Goal: Information Seeking & Learning: Learn about a topic

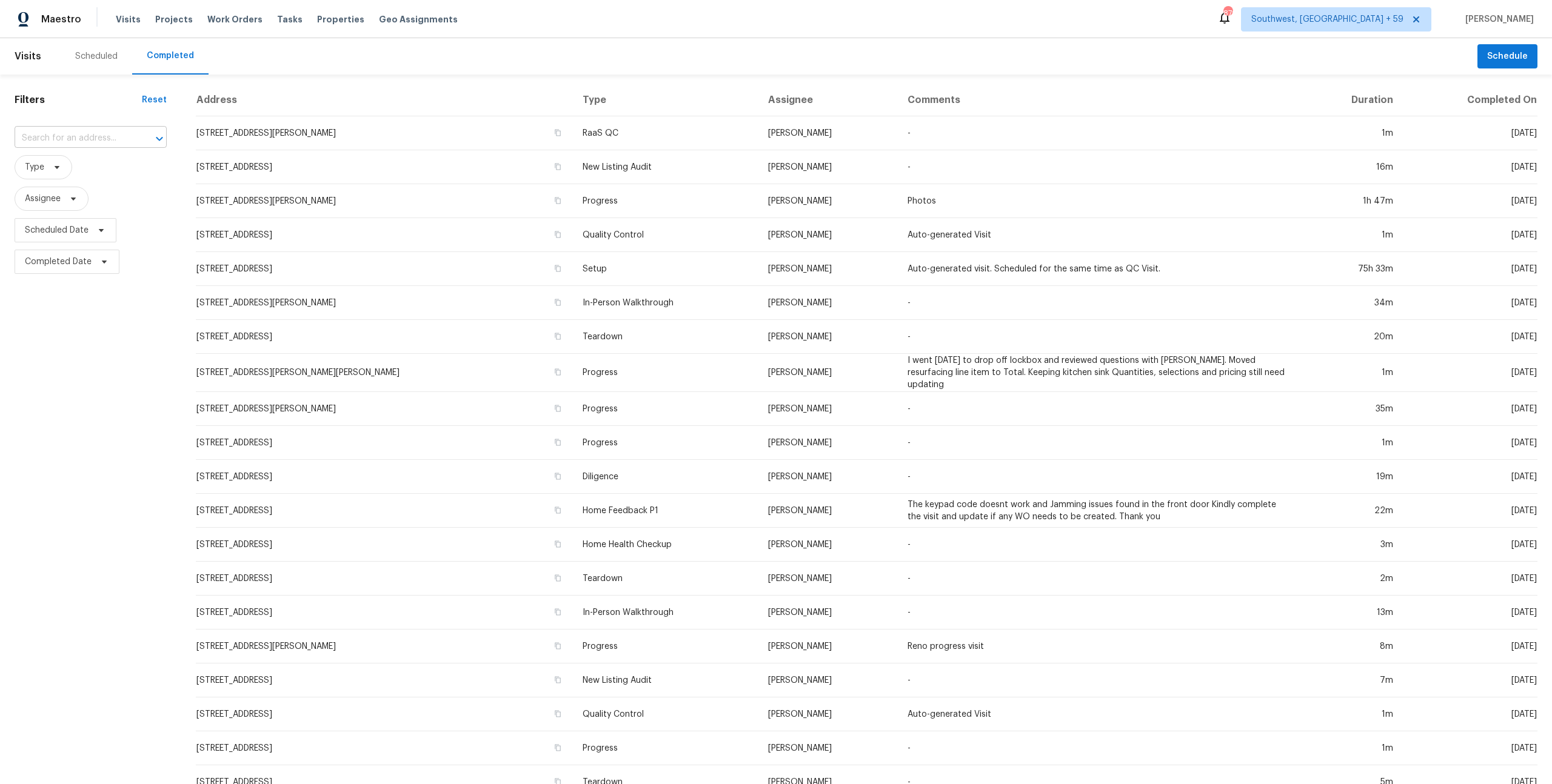
click at [65, 143] on input "text" at bounding box center [73, 138] width 118 height 18
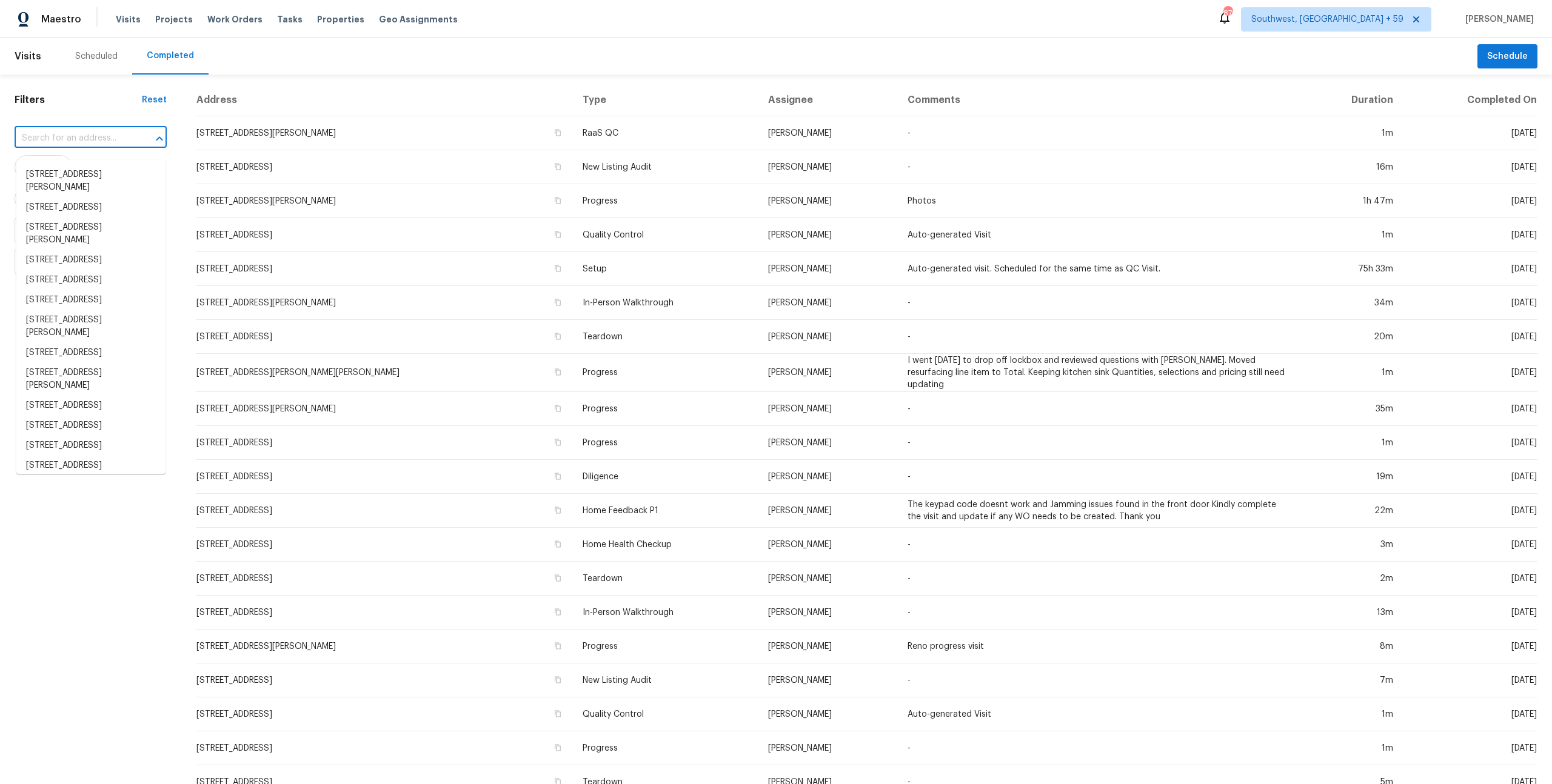
paste input "[STREET_ADDRESS]"
type input "[STREET_ADDRESS]"
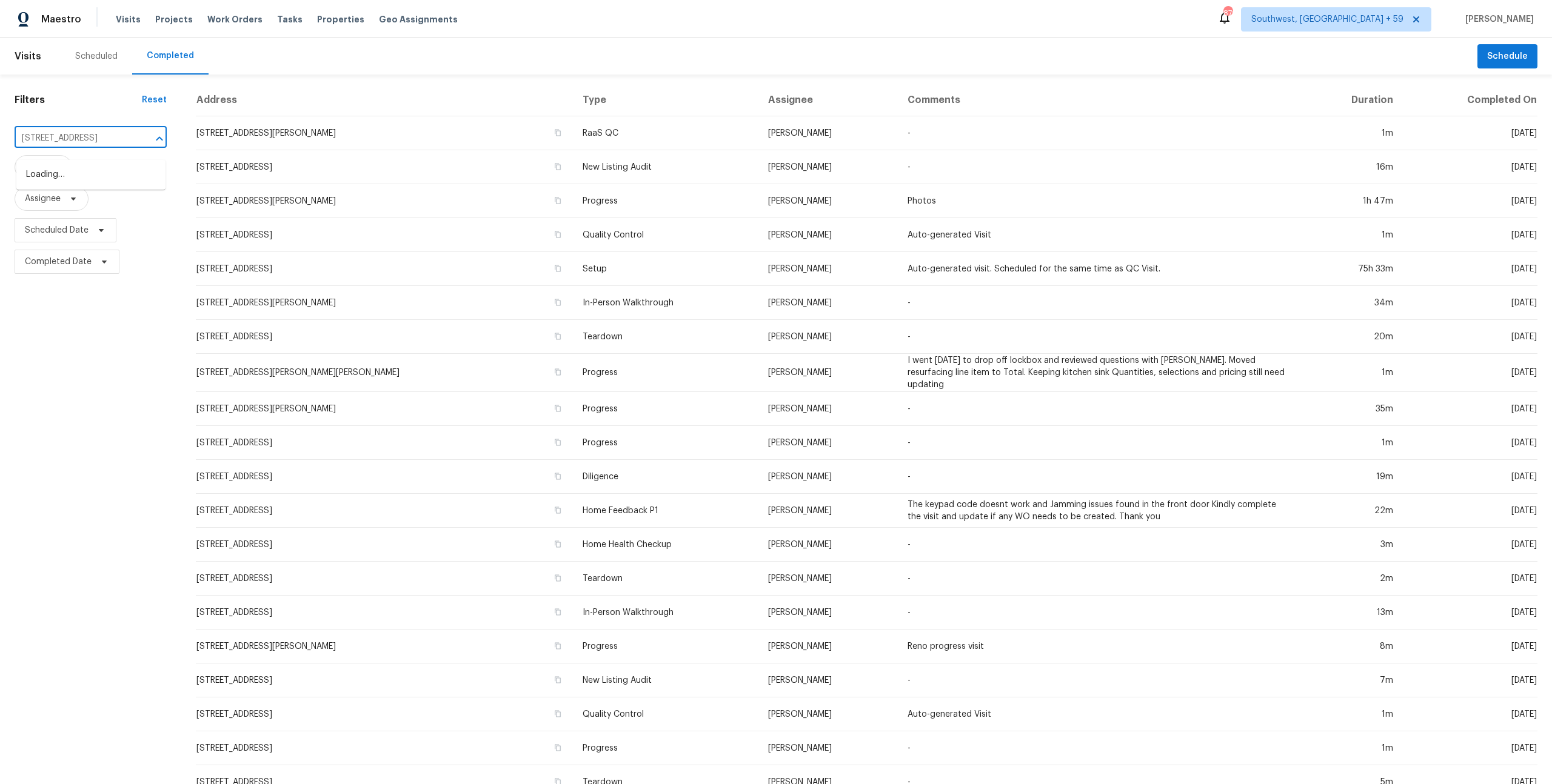
scroll to position [0, 63]
click at [65, 174] on li "[STREET_ADDRESS]" at bounding box center [91, 175] width 149 height 20
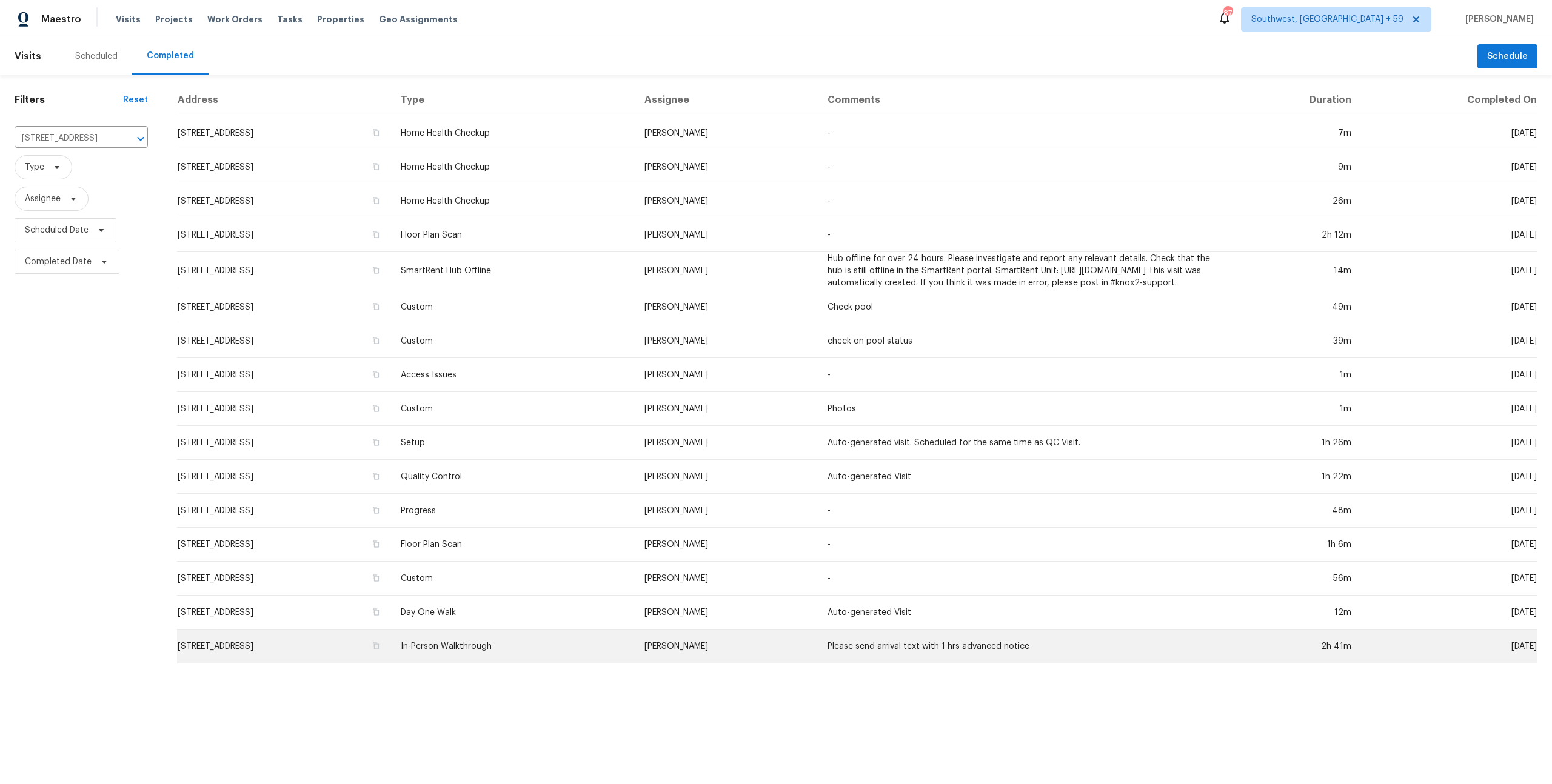
click at [525, 662] on td "In-Person Walkthrough" at bounding box center [513, 646] width 243 height 34
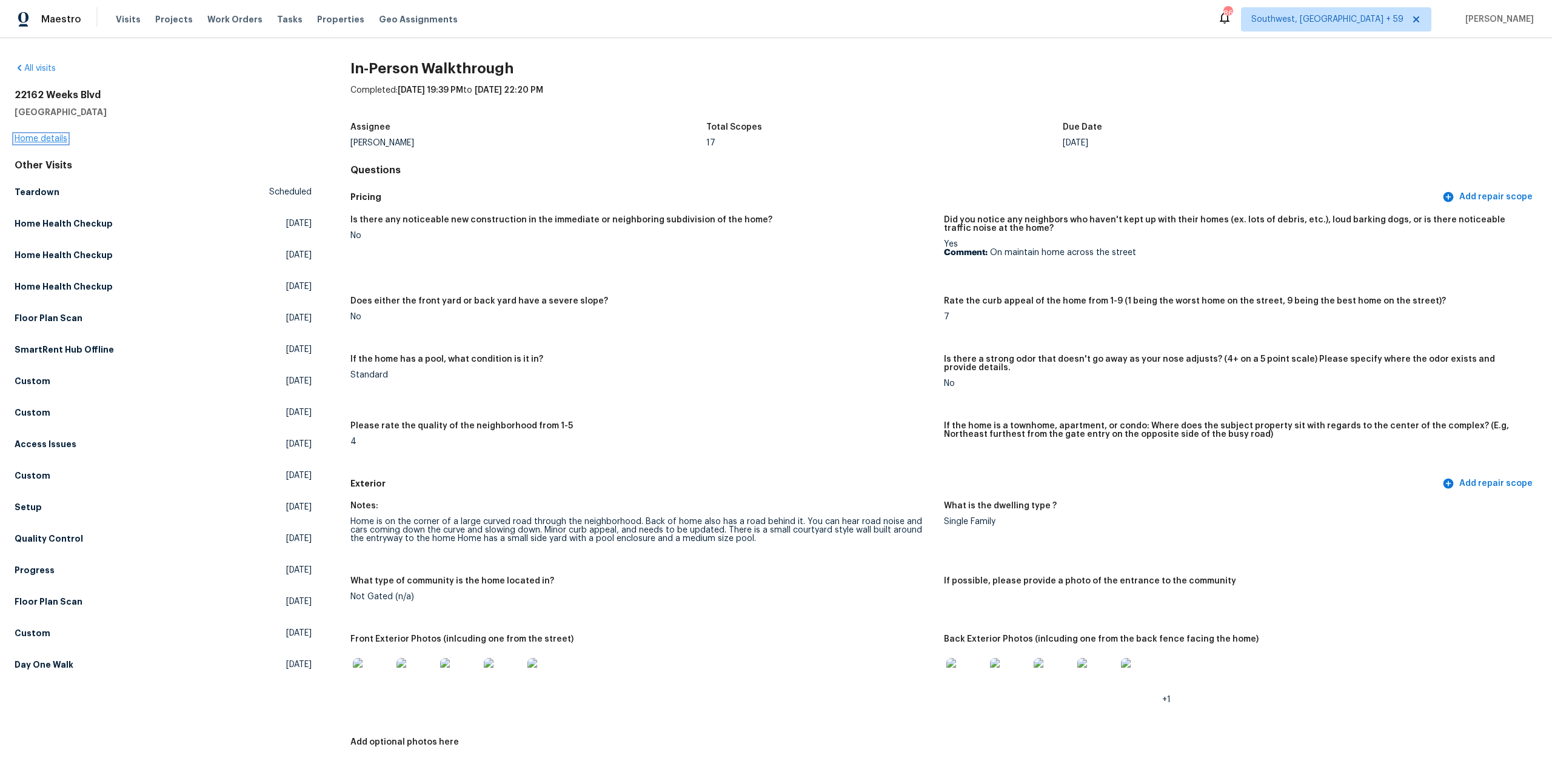
click at [48, 140] on link "Home details" at bounding box center [41, 139] width 53 height 9
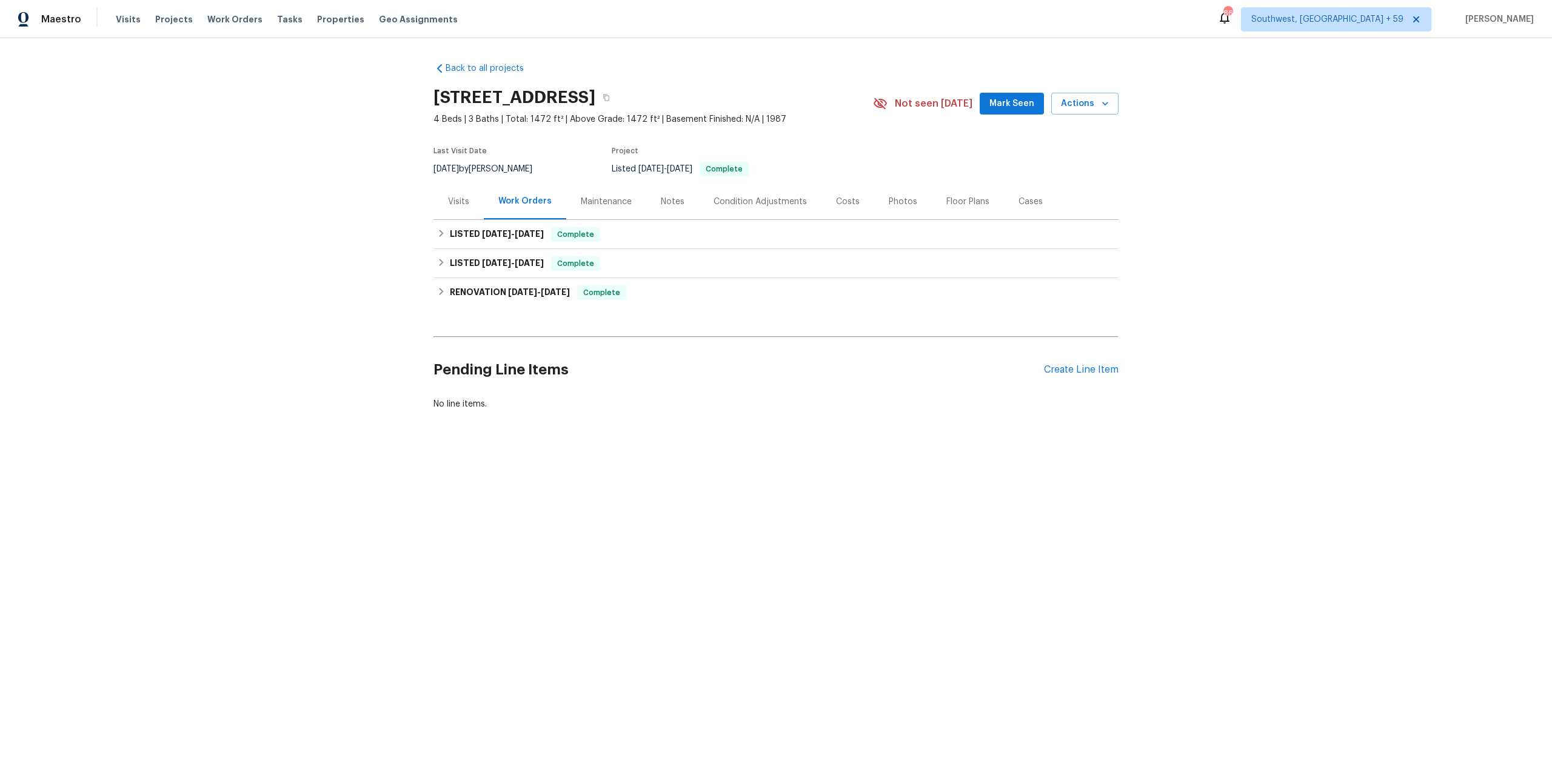
click at [462, 219] on div "Visits" at bounding box center [459, 201] width 50 height 36
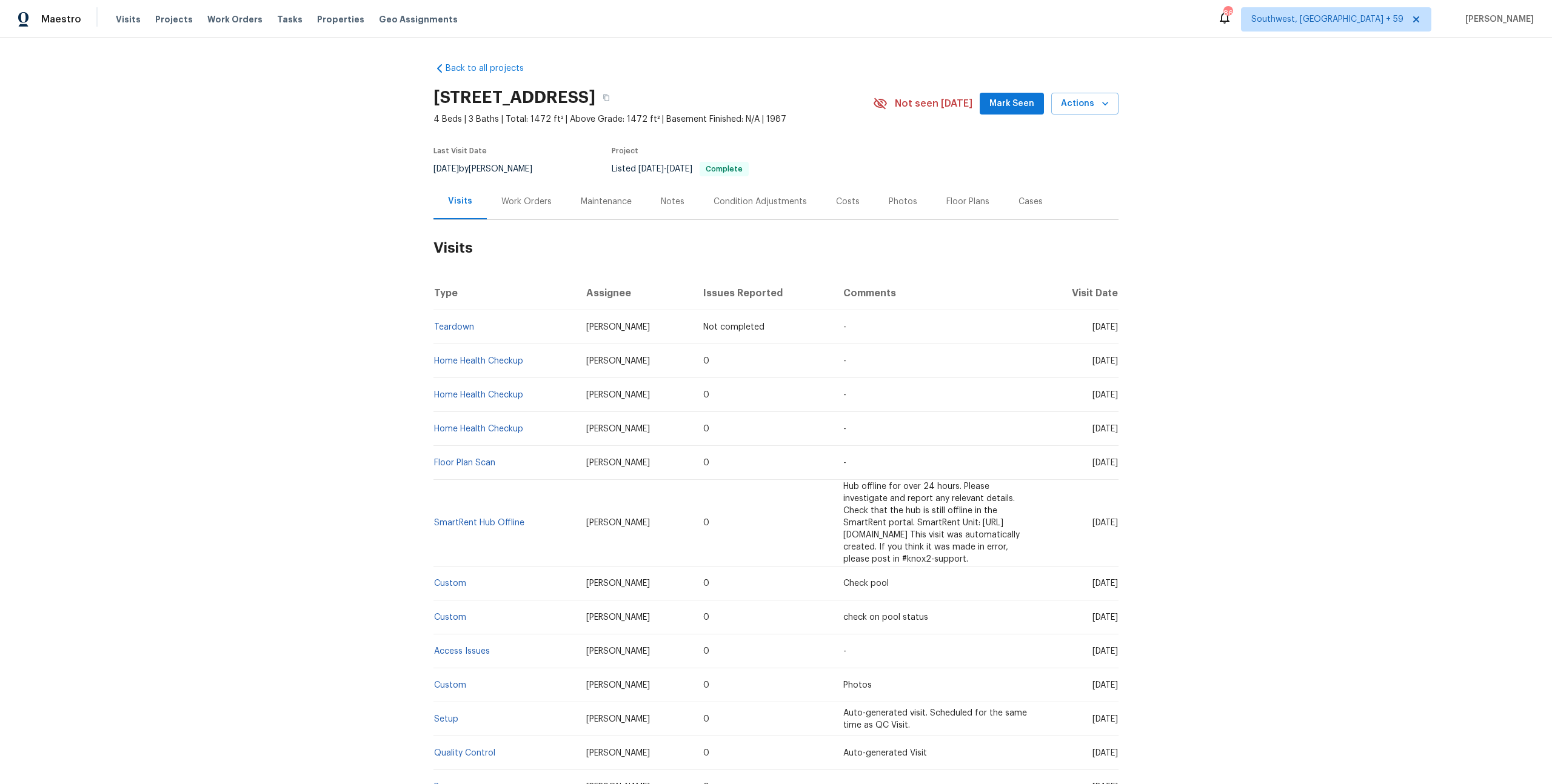
click at [620, 208] on div "Maintenance" at bounding box center [606, 201] width 51 height 12
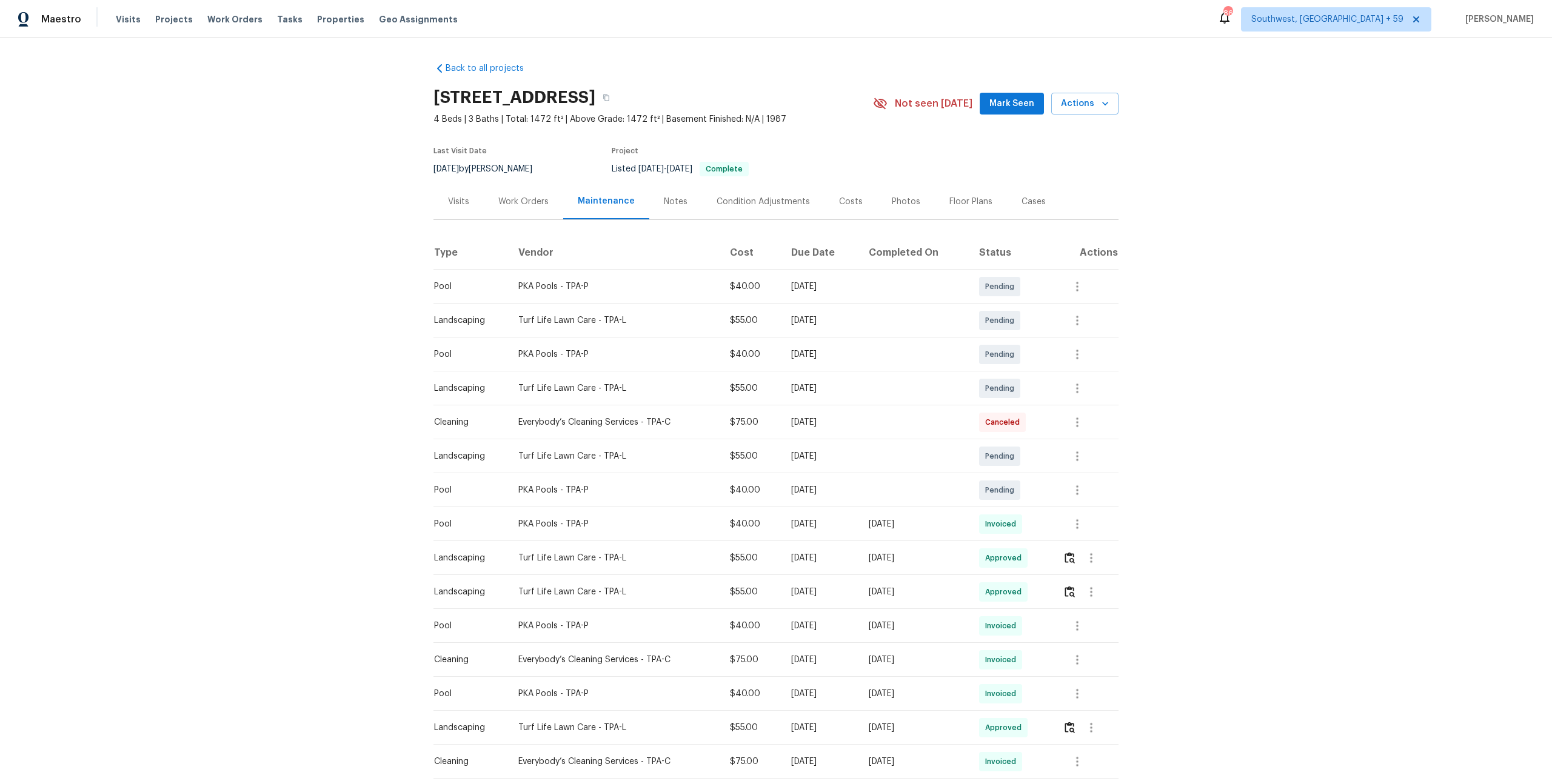
click at [696, 208] on div "Notes" at bounding box center [676, 201] width 53 height 36
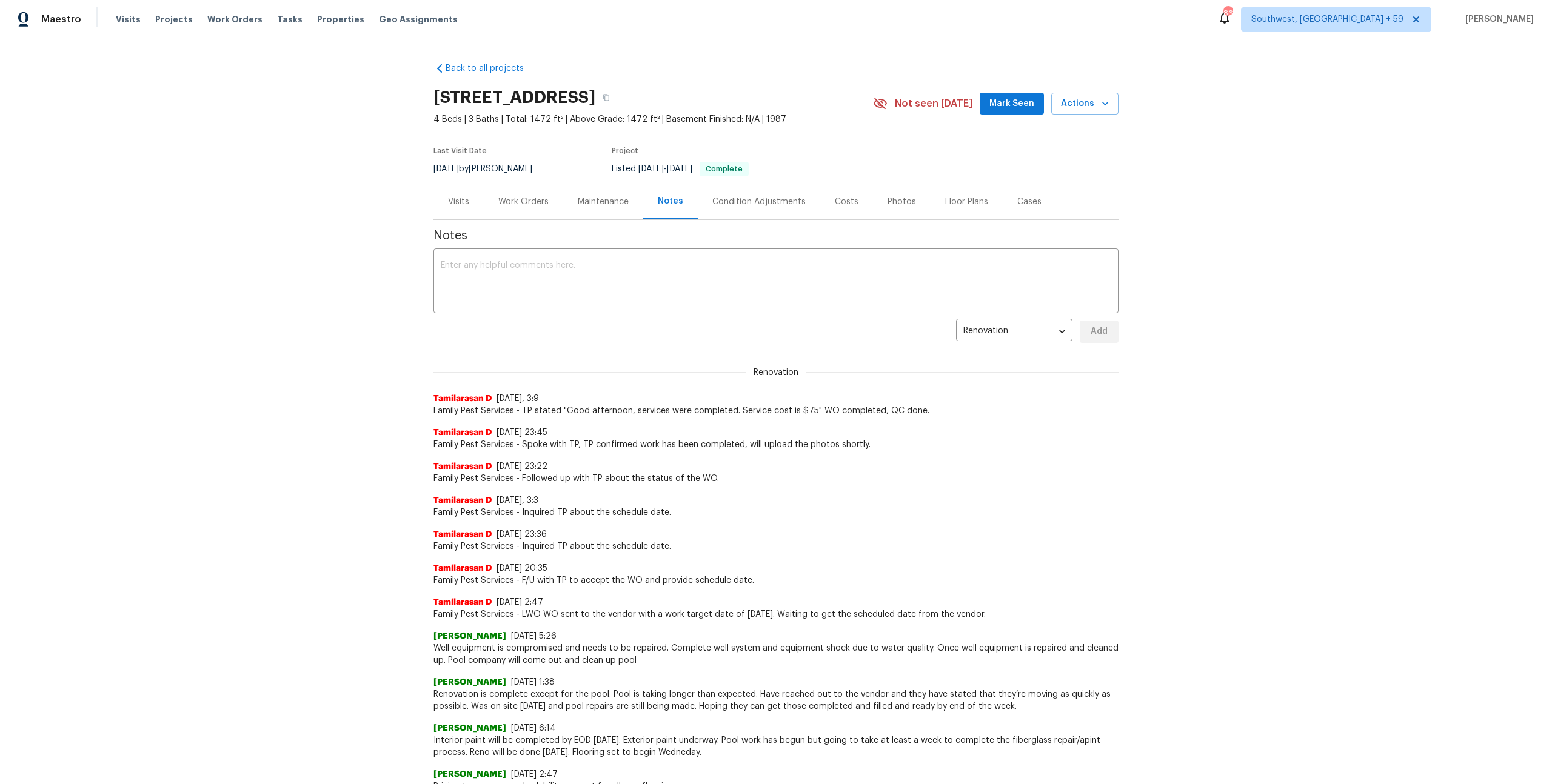
click at [906, 208] on div "Photos" at bounding box center [901, 201] width 28 height 12
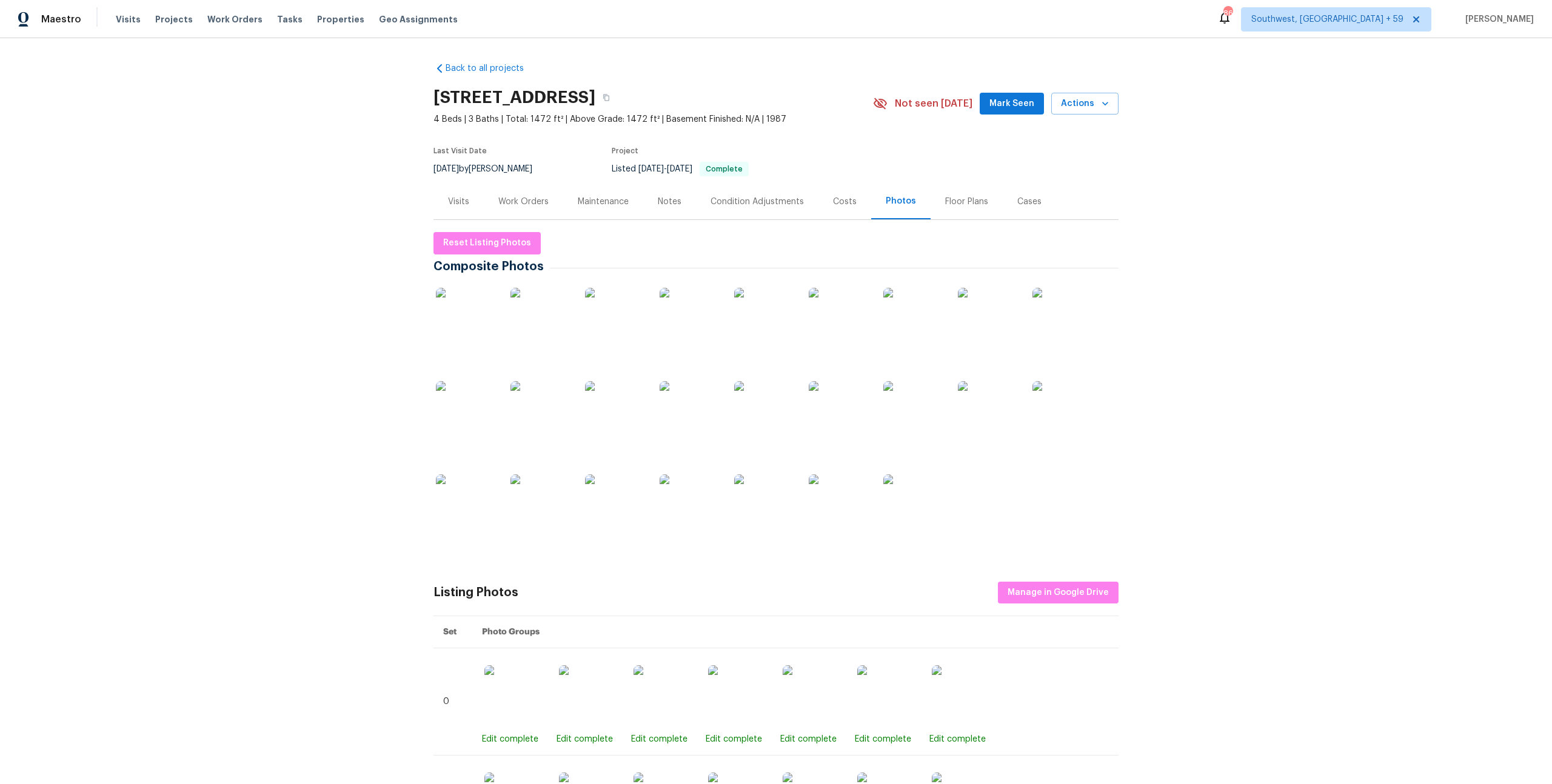
click at [466, 219] on div "Visits" at bounding box center [459, 201] width 50 height 36
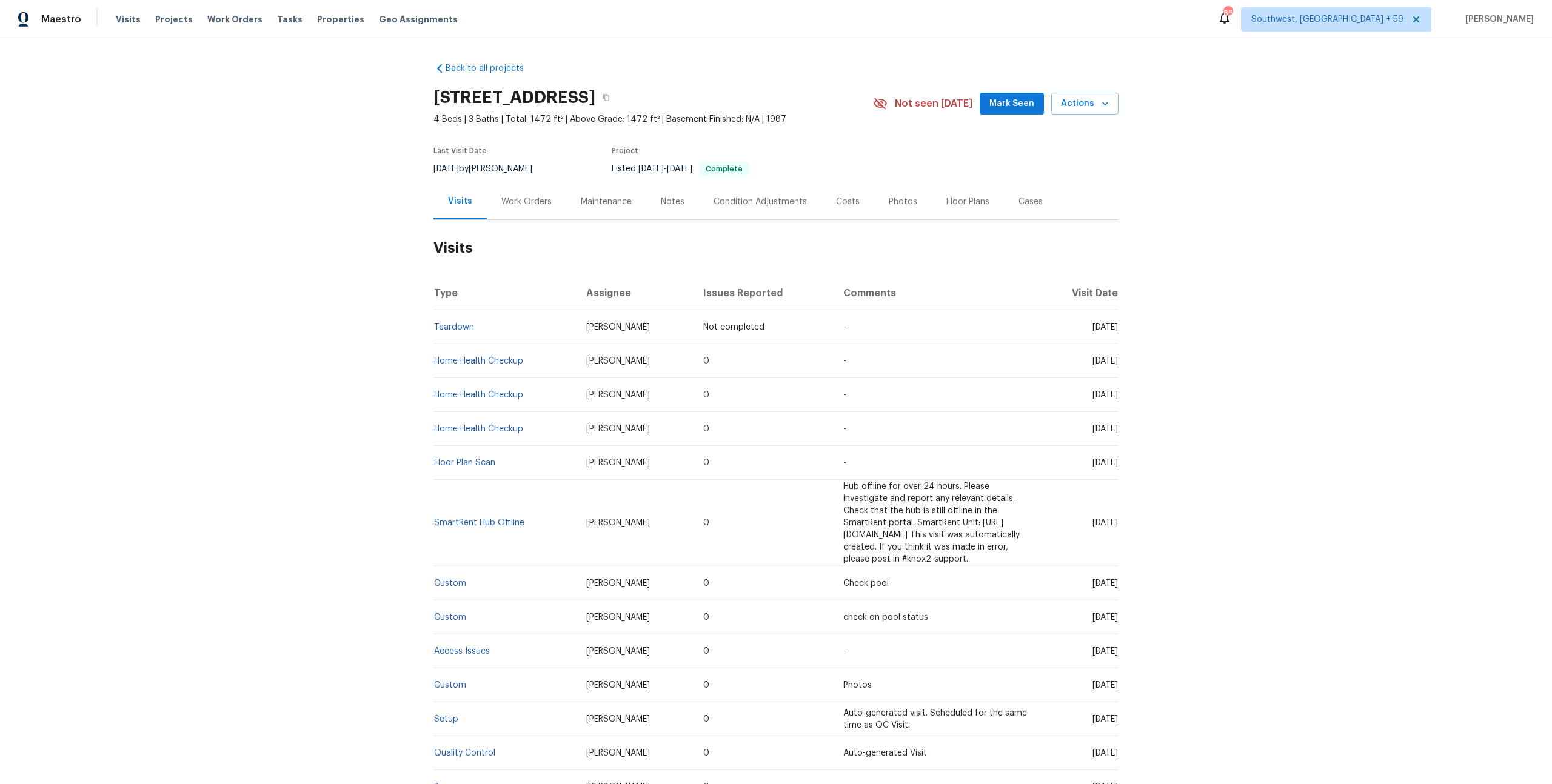
click at [517, 208] on div "Work Orders" at bounding box center [527, 201] width 50 height 12
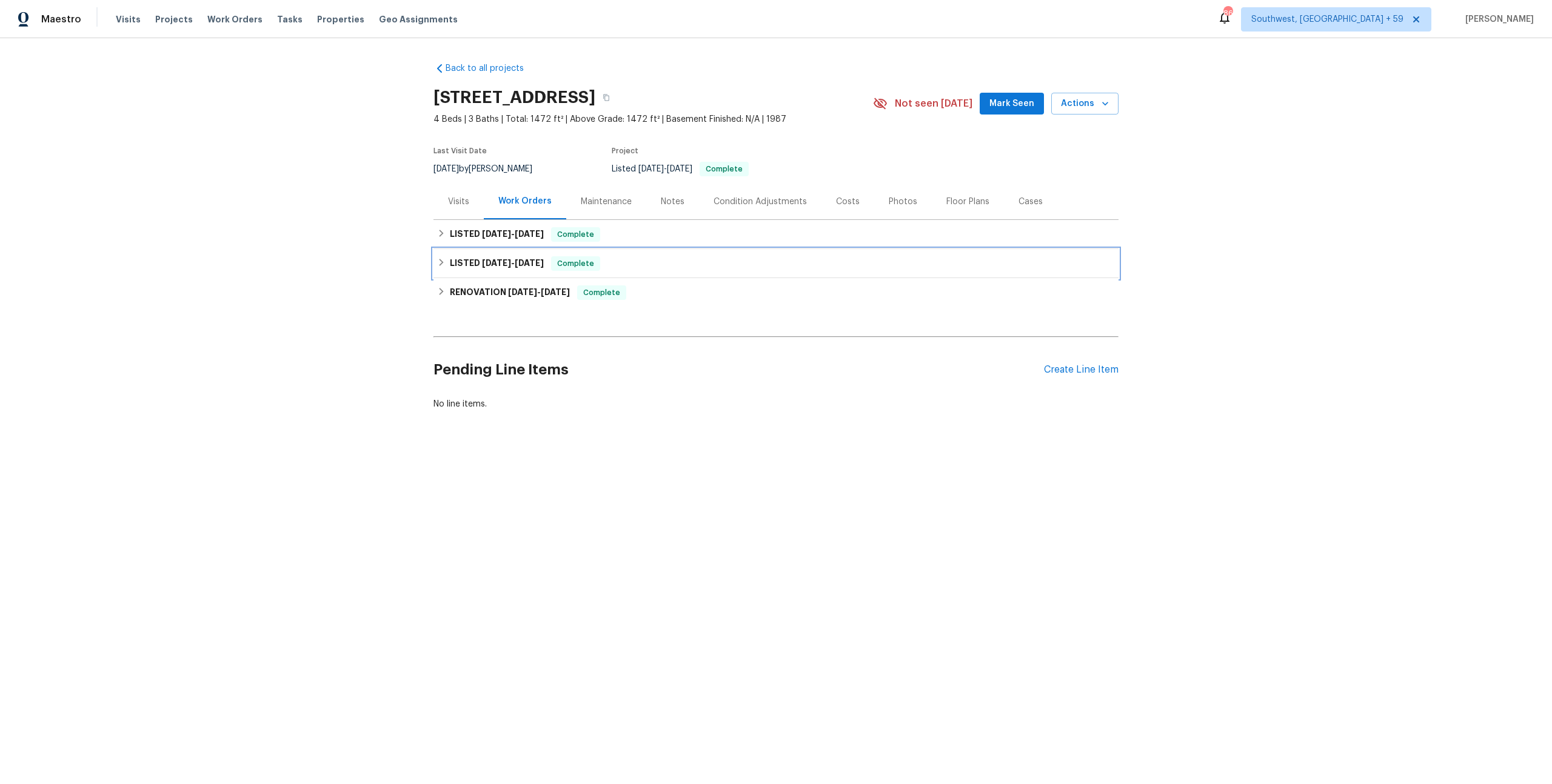
click at [521, 261] on div "LISTED [DATE] - [DATE] Complete" at bounding box center [776, 264] width 685 height 29
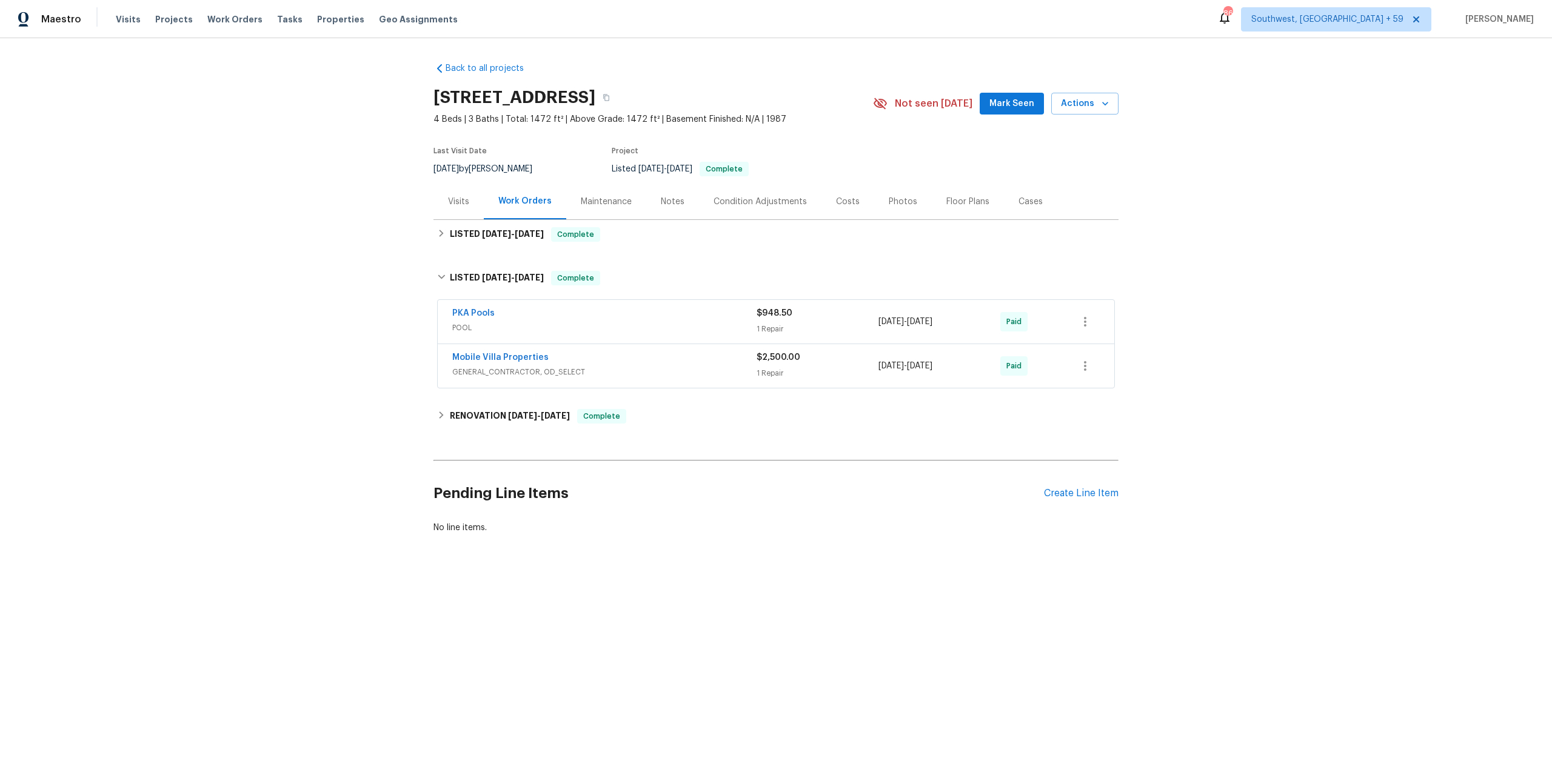
click at [511, 322] on div "PKA Pools" at bounding box center [604, 314] width 305 height 15
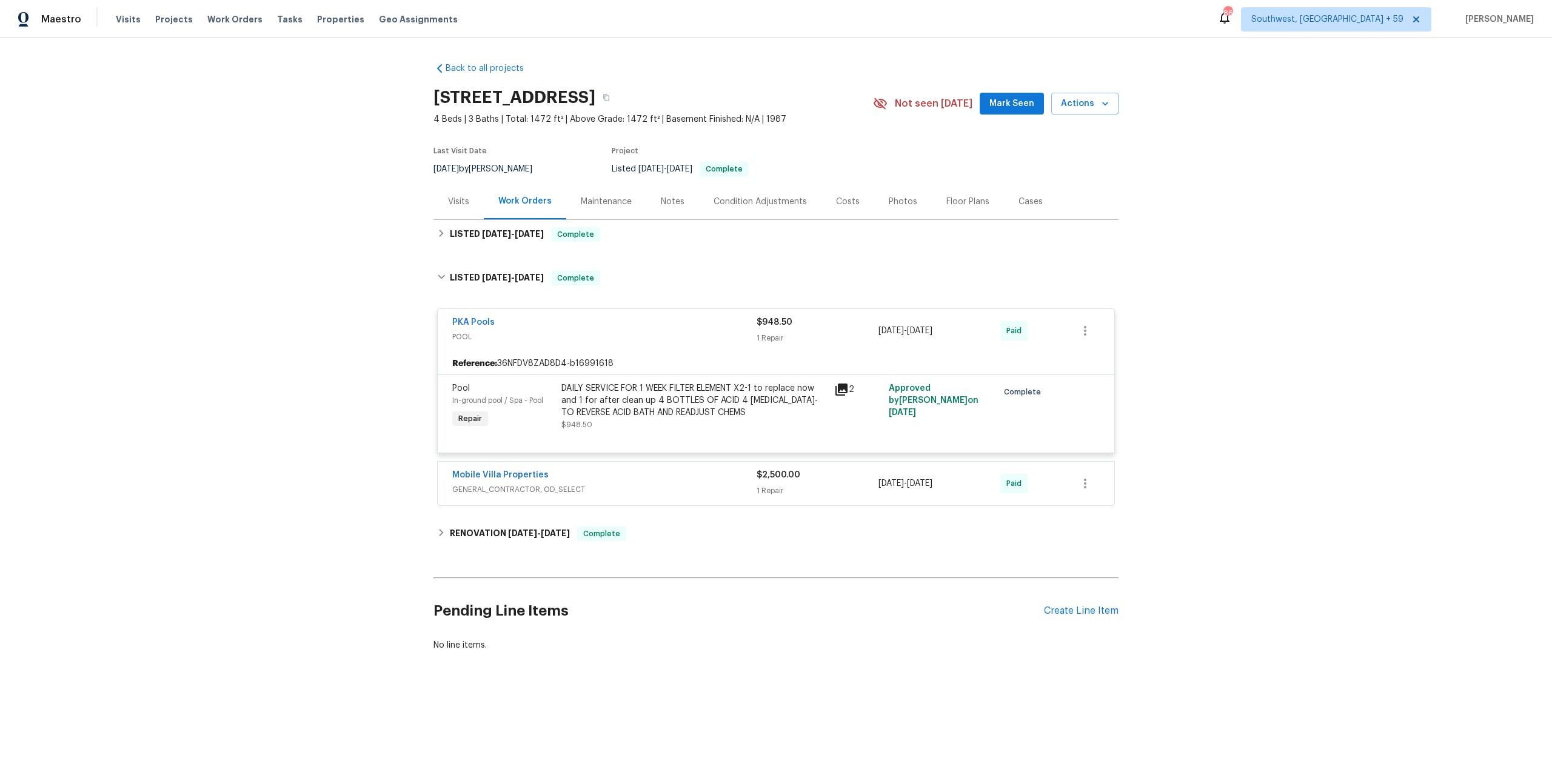
click at [846, 396] on icon at bounding box center [841, 390] width 12 height 12
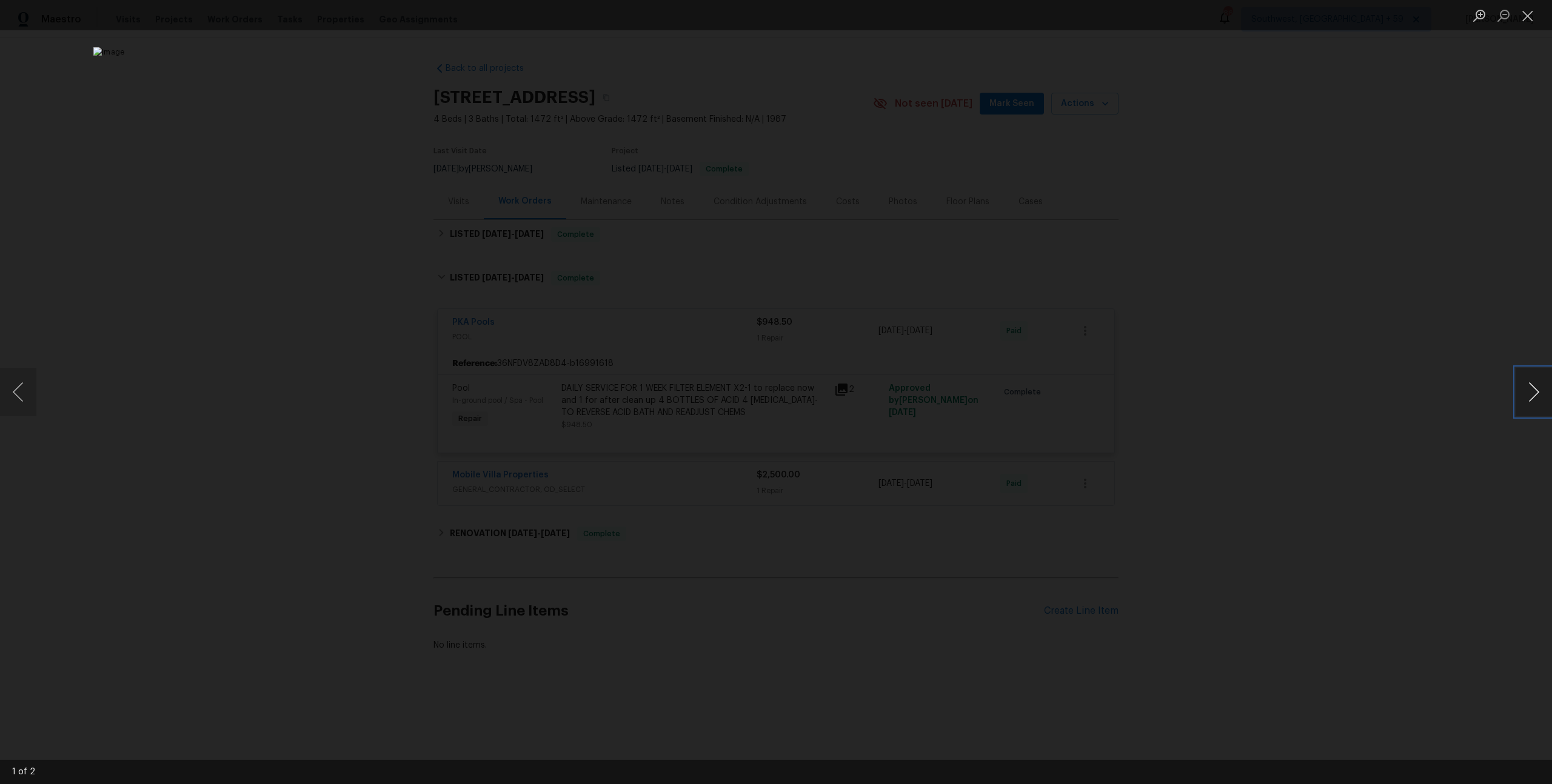
click at [1531, 392] on button "Next image" at bounding box center [1534, 392] width 36 height 48
click at [1527, 17] on button "Close lightbox" at bounding box center [1528, 15] width 24 height 21
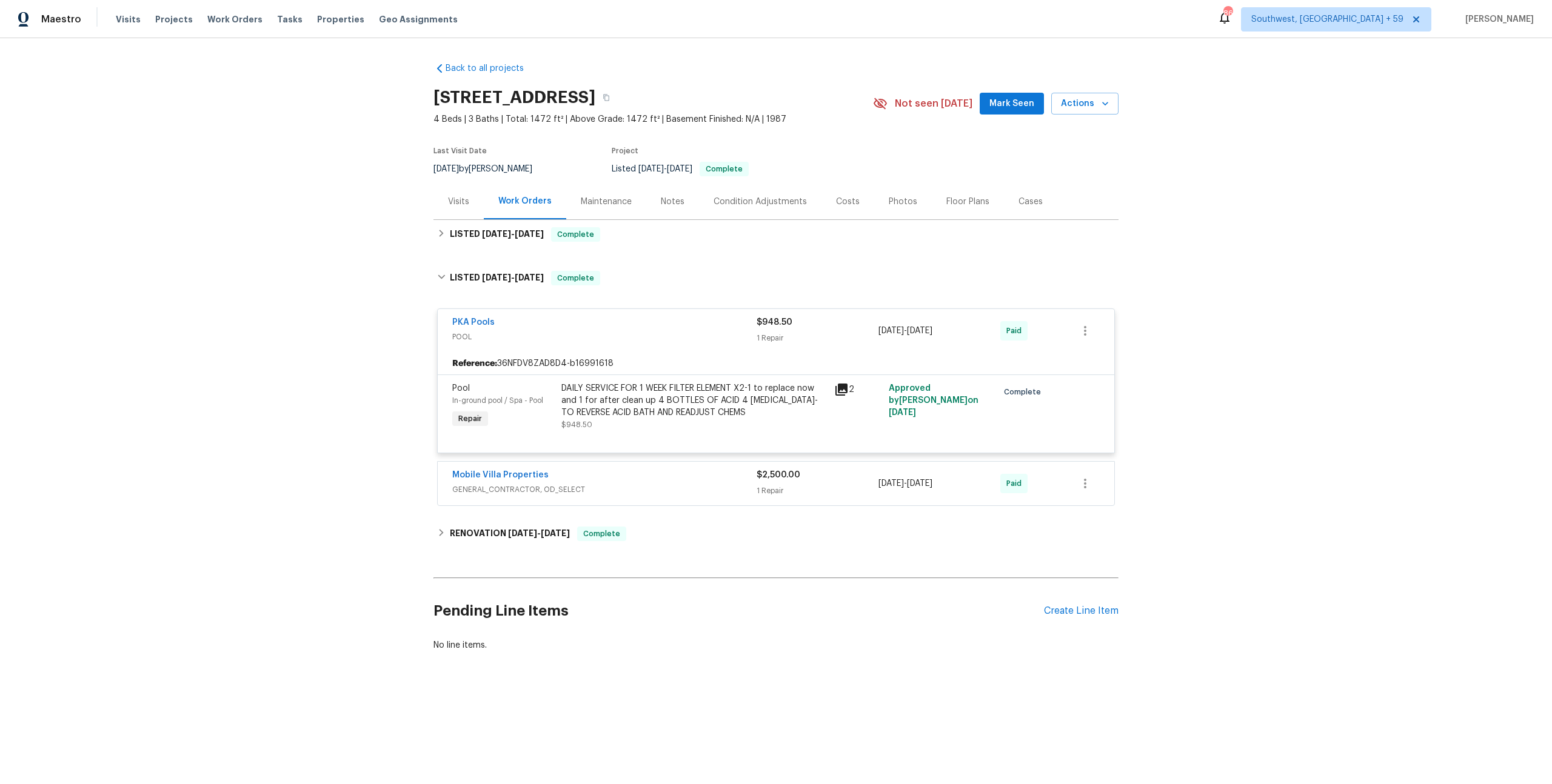
click at [644, 495] on span "GENERAL_CONTRACTOR, OD_SELECT" at bounding box center [604, 489] width 305 height 12
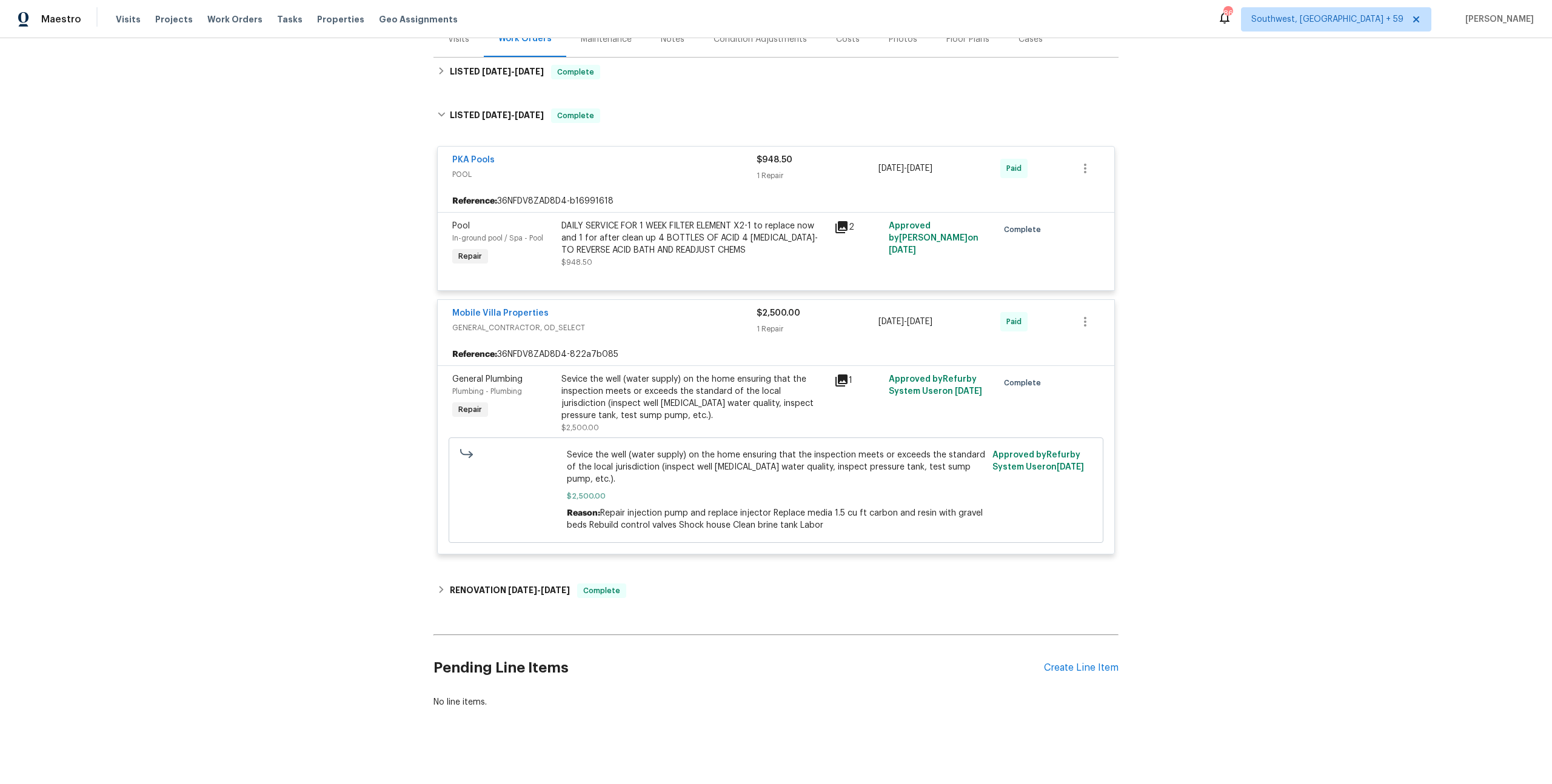
scroll to position [174, 0]
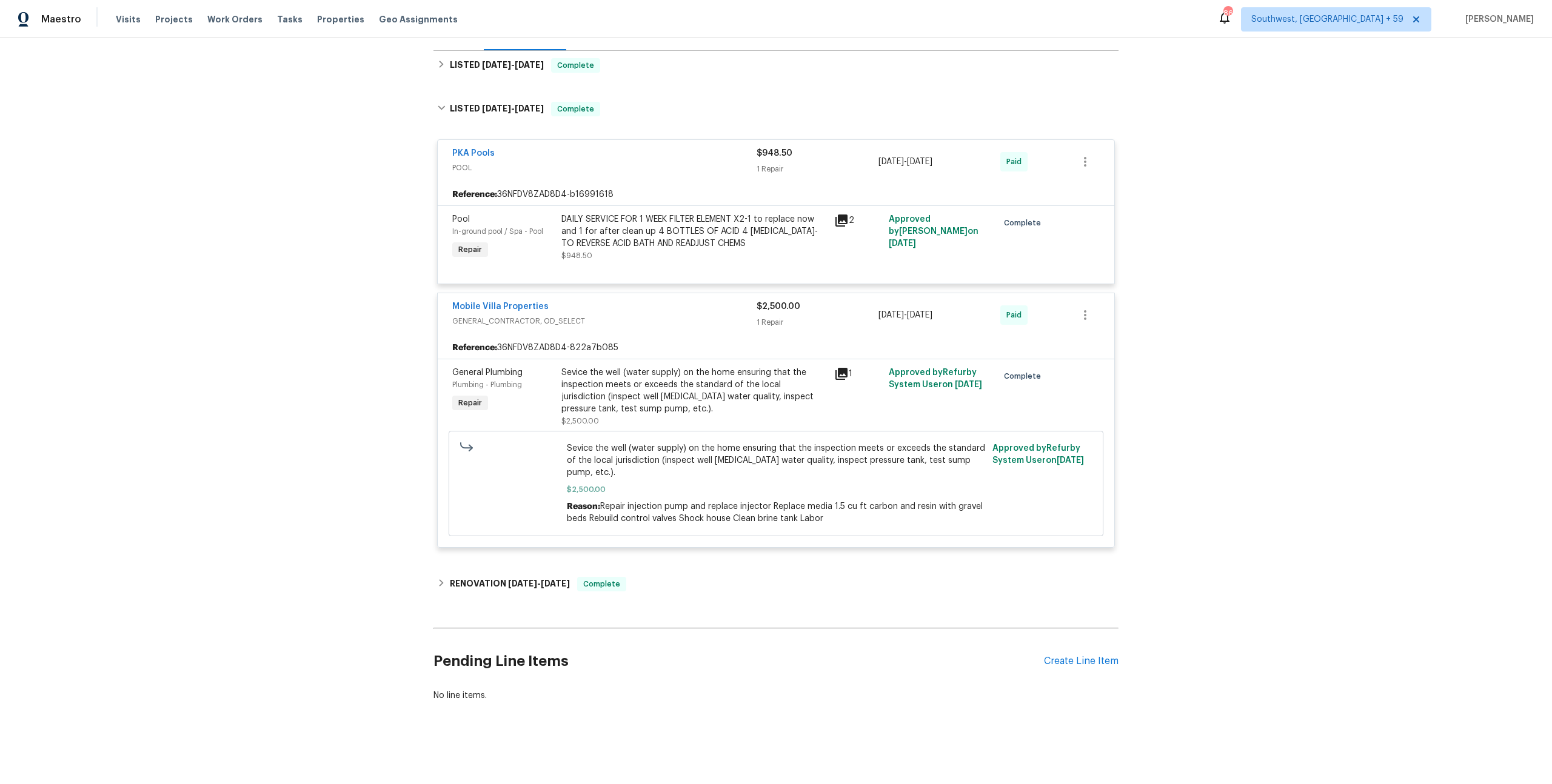
click at [842, 380] on icon at bounding box center [841, 374] width 12 height 12
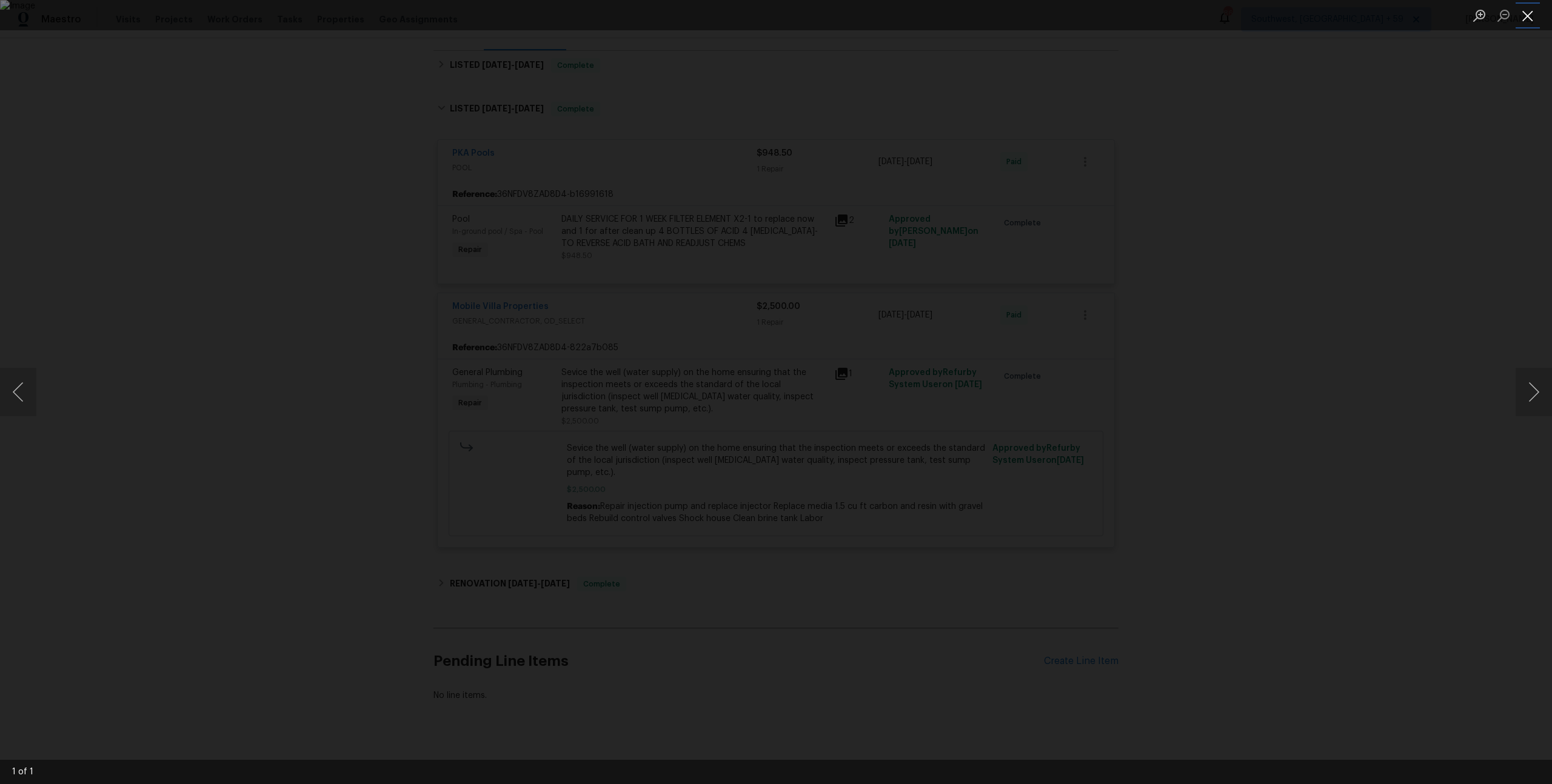
click at [1528, 21] on button "Close lightbox" at bounding box center [1528, 15] width 24 height 21
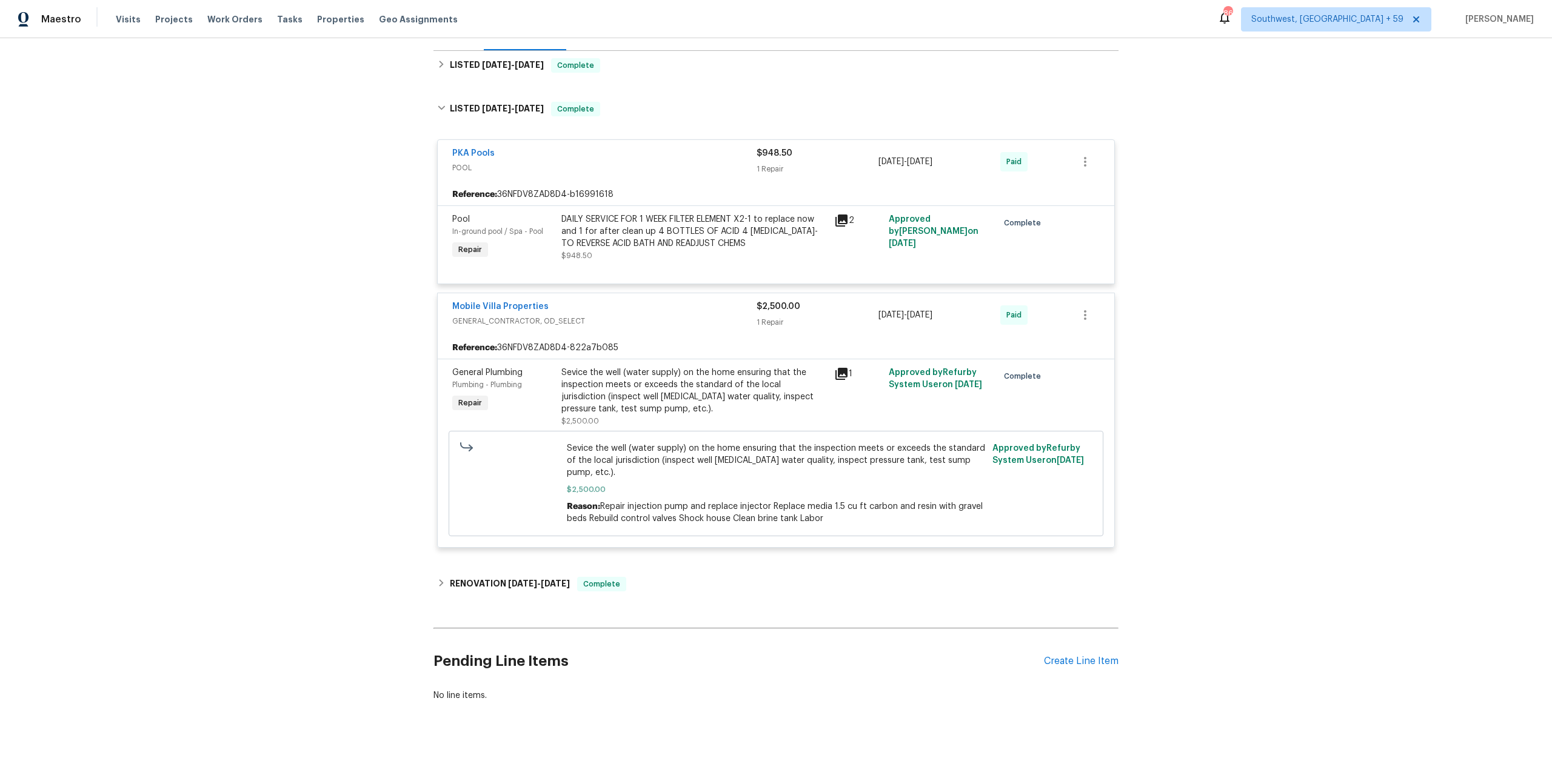
scroll to position [231, 0]
click at [686, 577] on div "RENOVATION [DATE] - [DATE] Complete" at bounding box center [776, 584] width 678 height 15
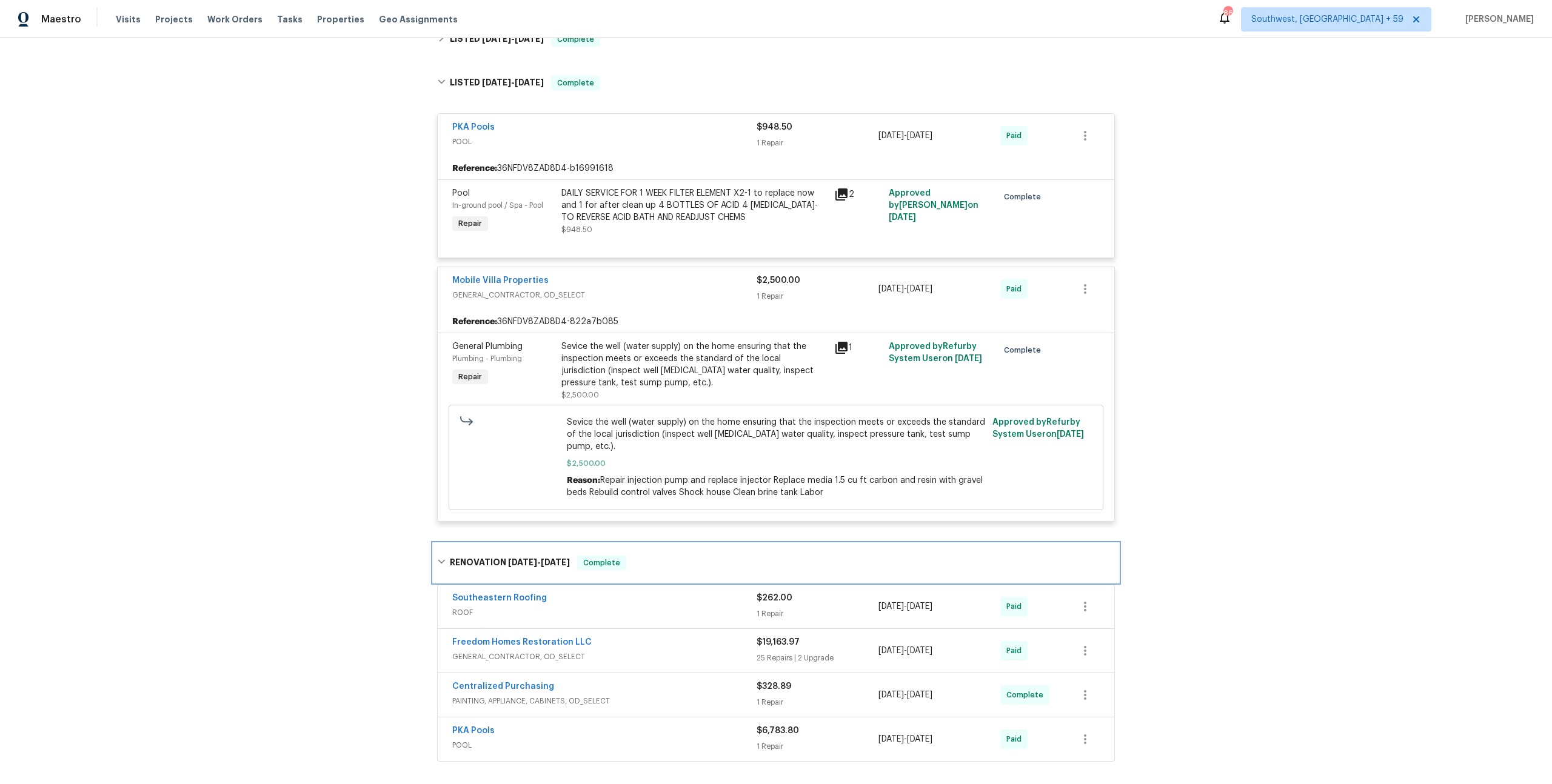
scroll to position [438, 0]
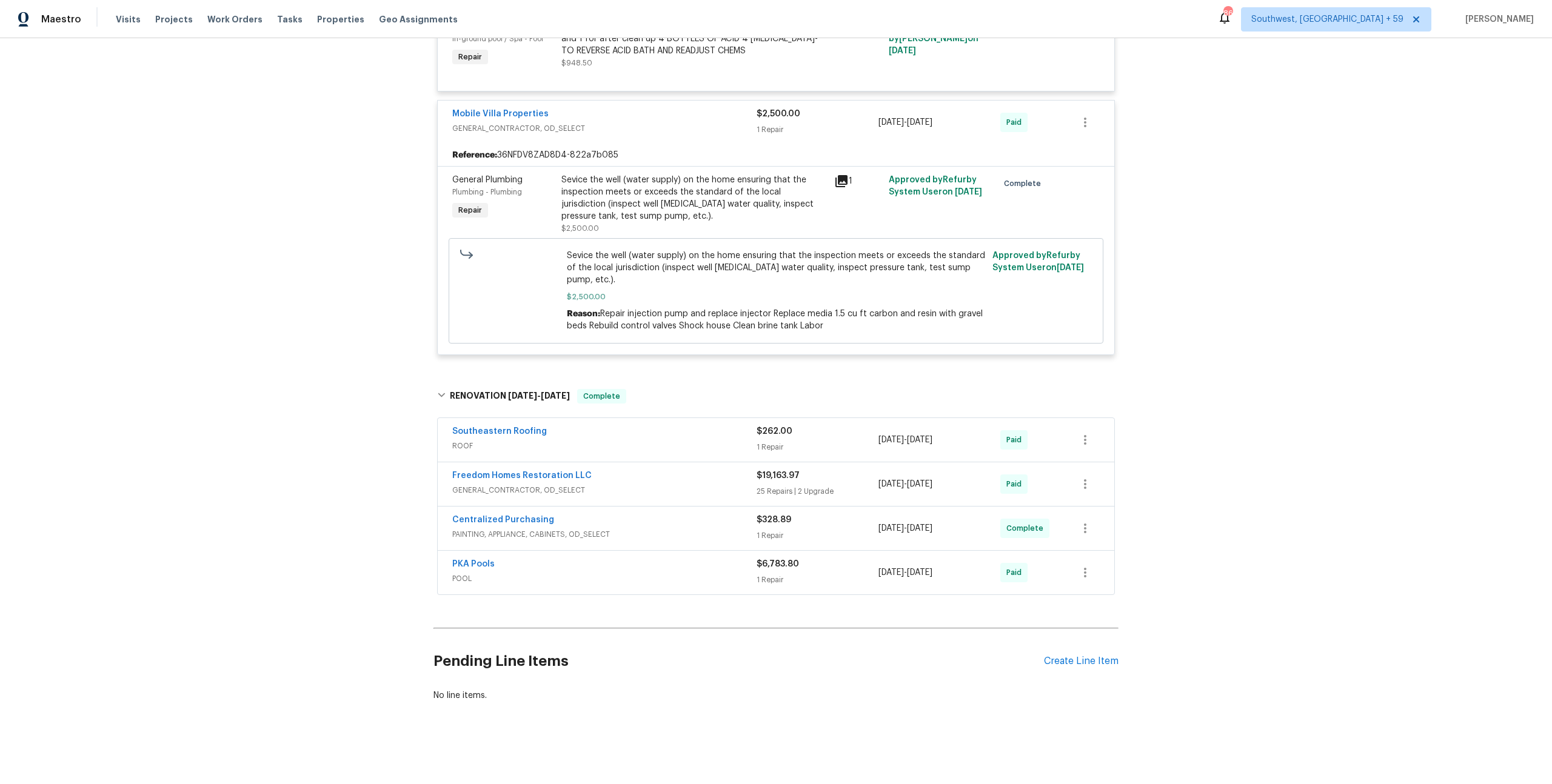
click at [672, 571] on div "PKA Pools POOL" at bounding box center [604, 573] width 305 height 29
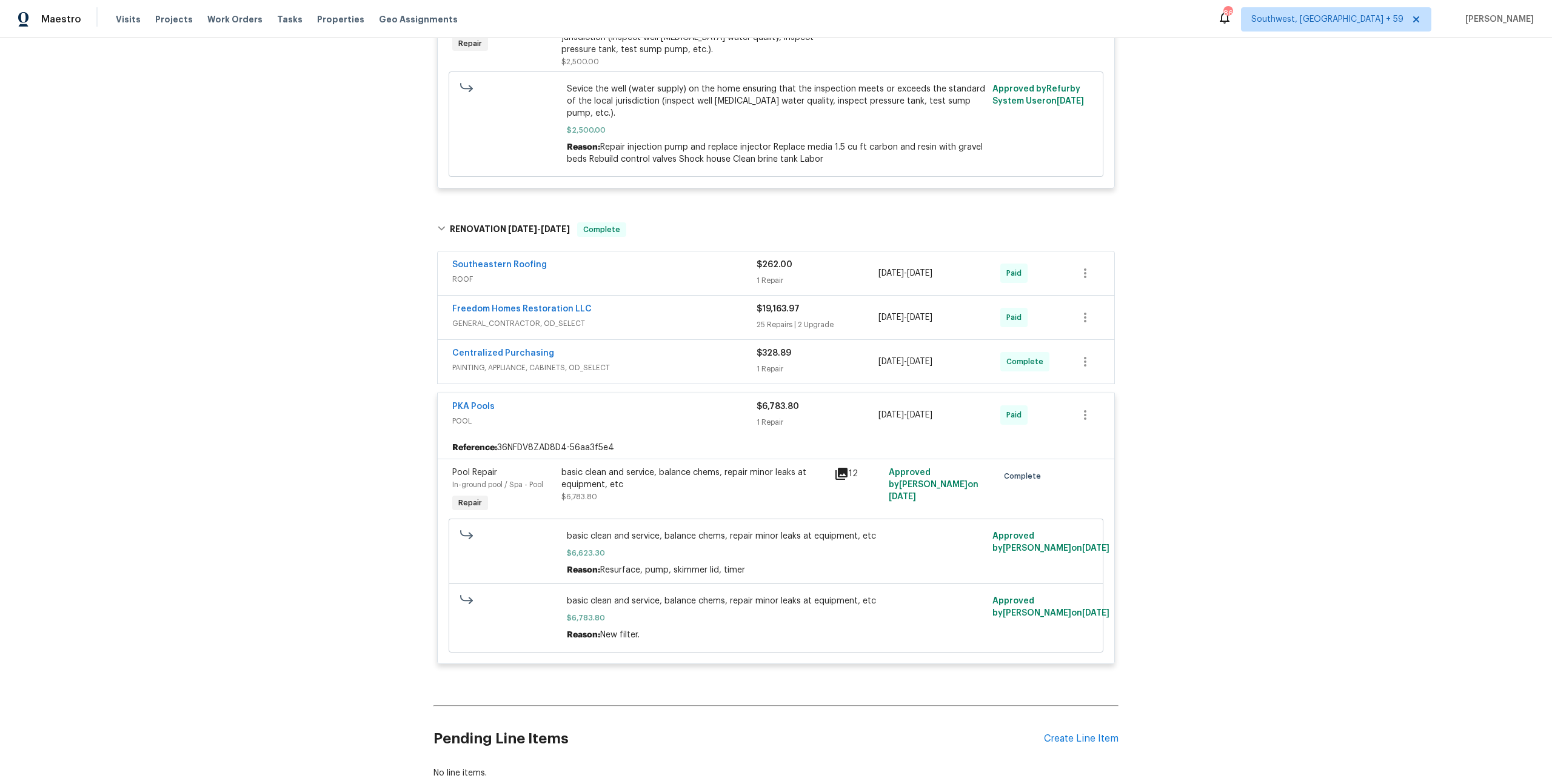
scroll to position [514, 0]
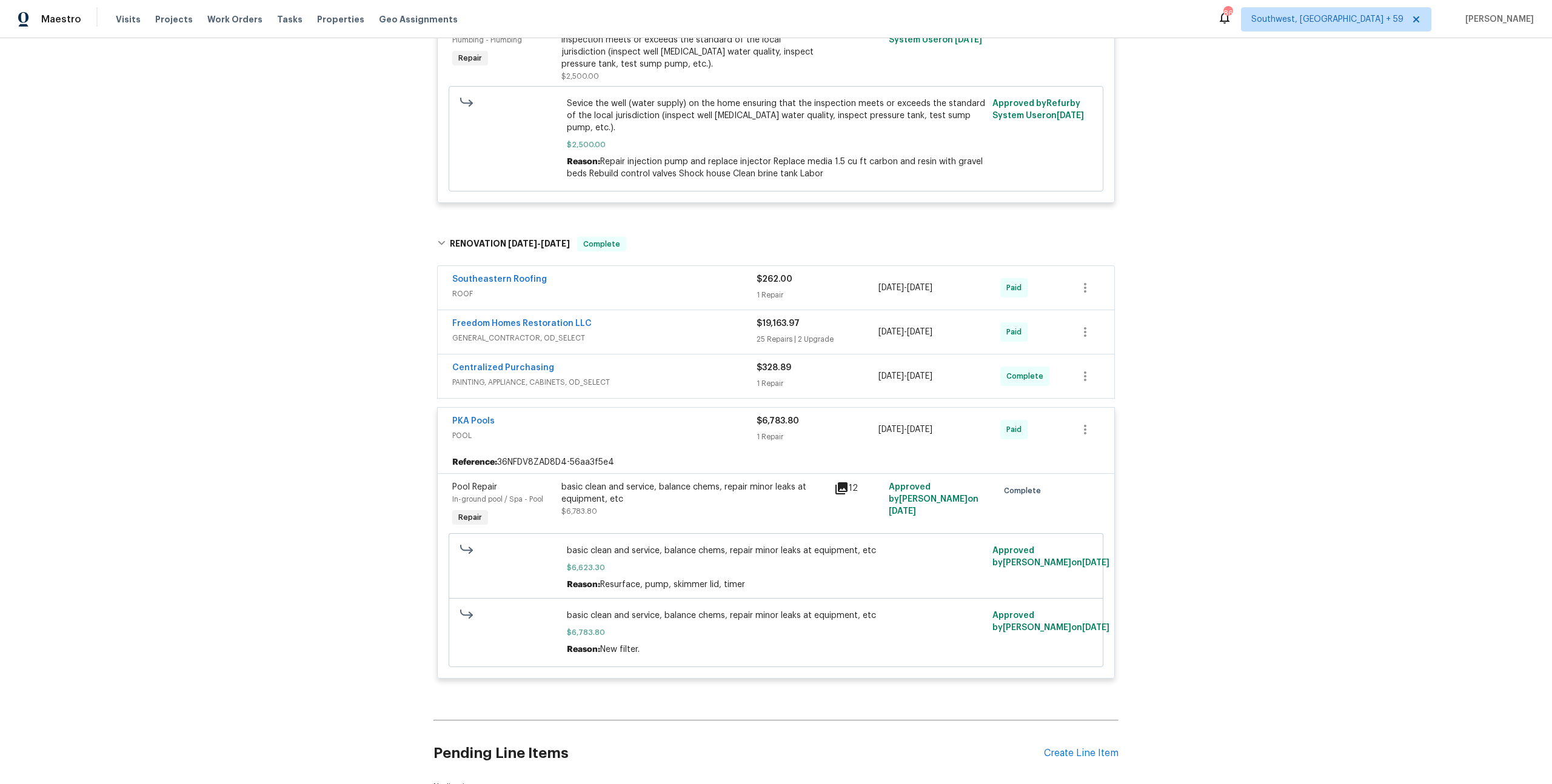
click at [605, 391] on div "Centralized Purchasing PAINTING, APPLIANCE, CABINETS, OD_SELECT" at bounding box center [604, 376] width 305 height 29
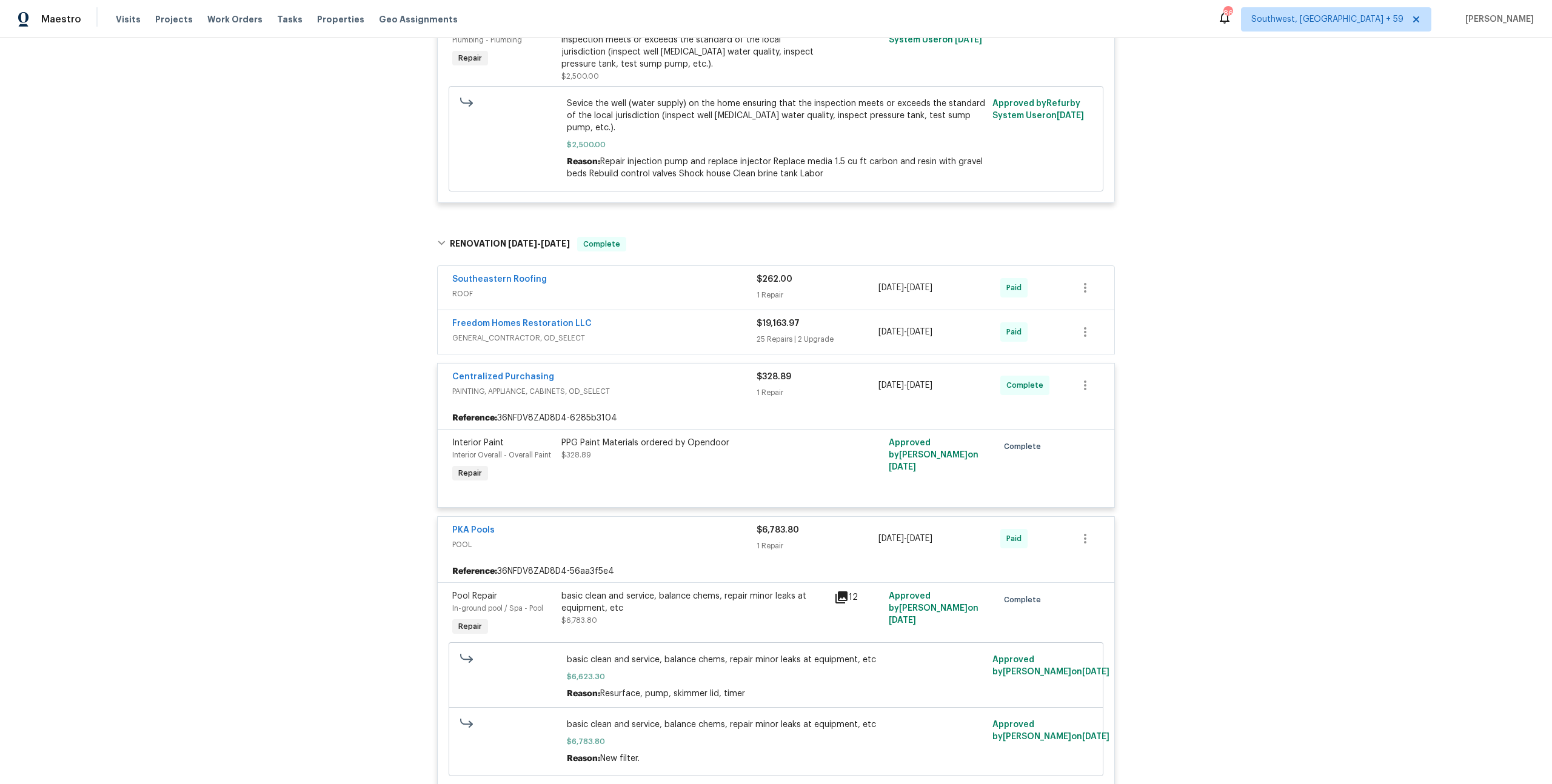
click at [597, 347] on div "Freedom Homes Restoration LLC GENERAL_CONTRACTOR, OD_SELECT" at bounding box center [604, 332] width 305 height 29
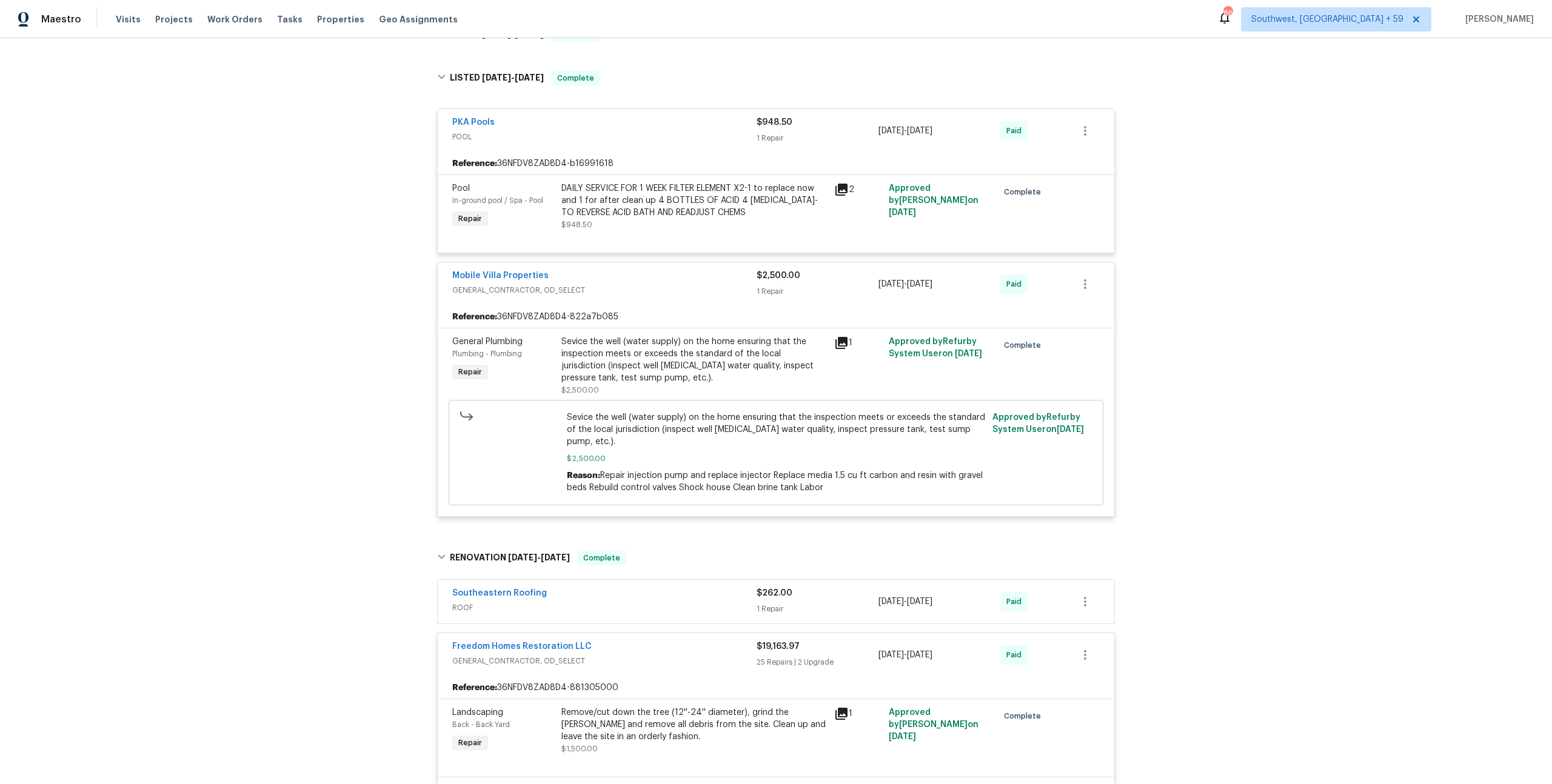
scroll to position [196, 0]
